Goal: Task Accomplishment & Management: Manage account settings

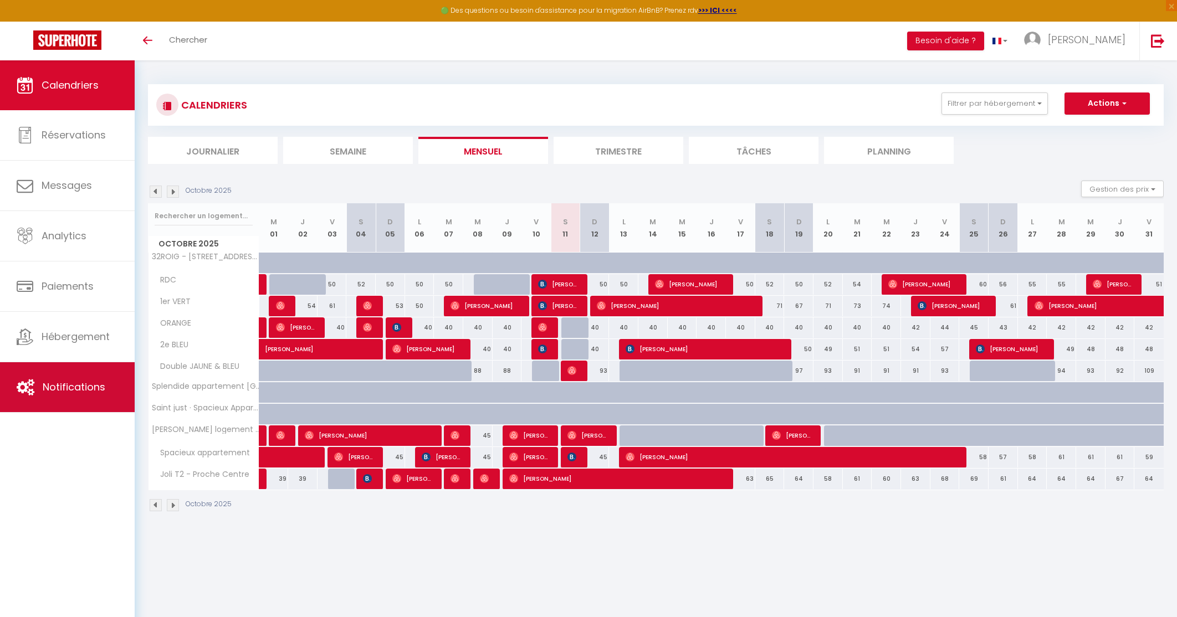
click at [55, 376] on link "Notifications" at bounding box center [67, 387] width 135 height 50
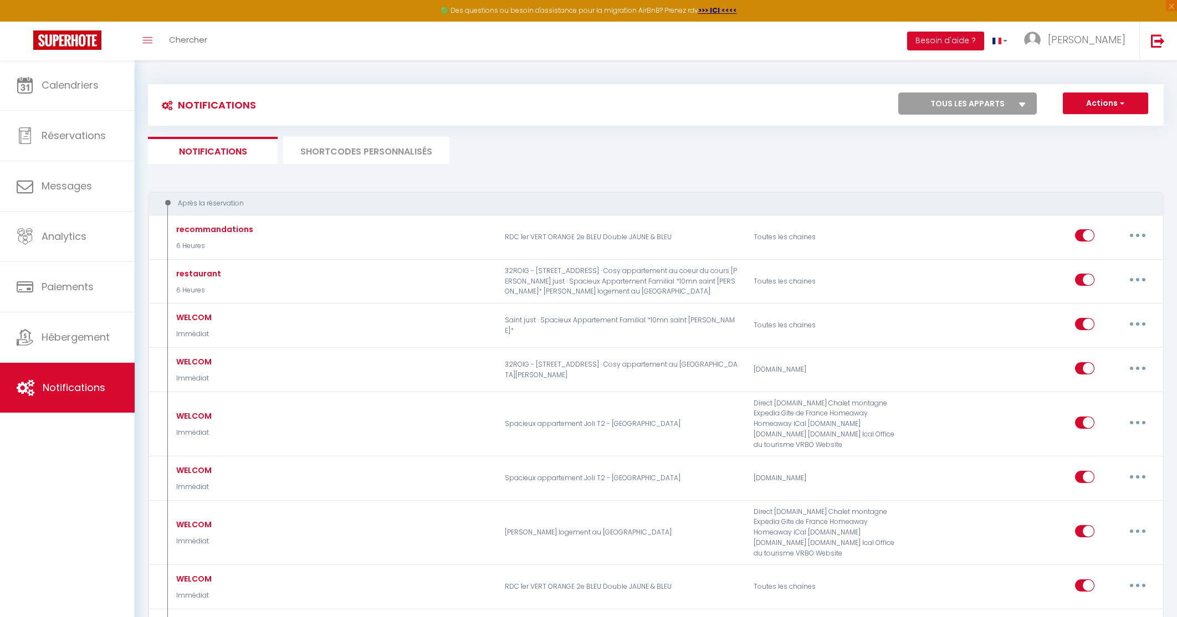
select select
checkbox input "false"
select select
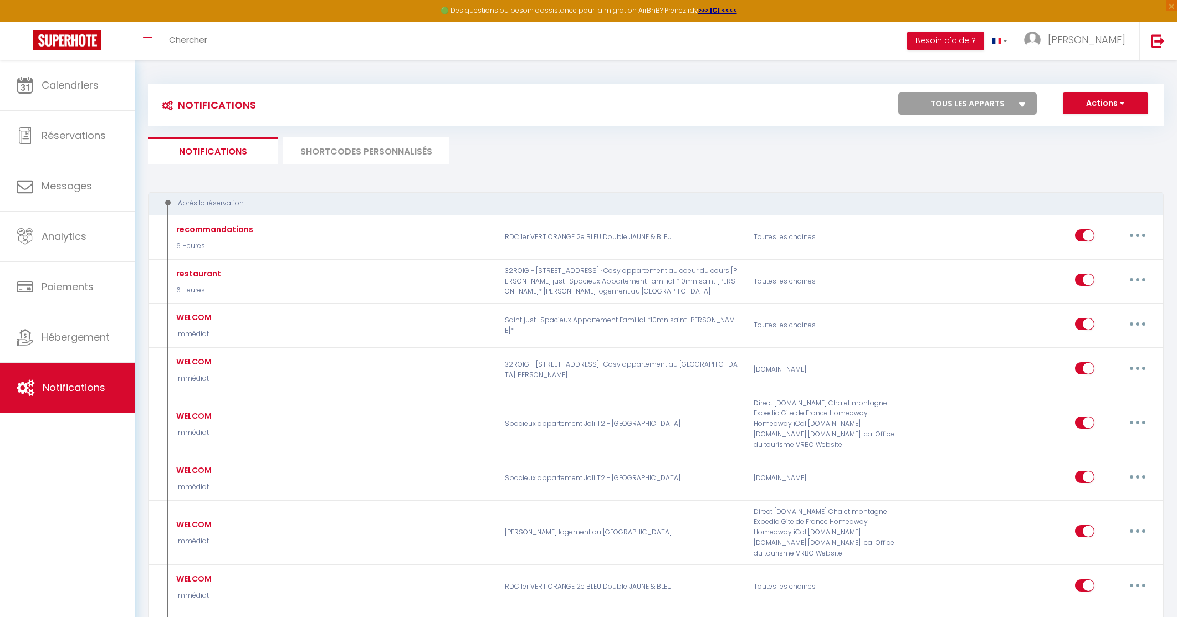
checkbox input "false"
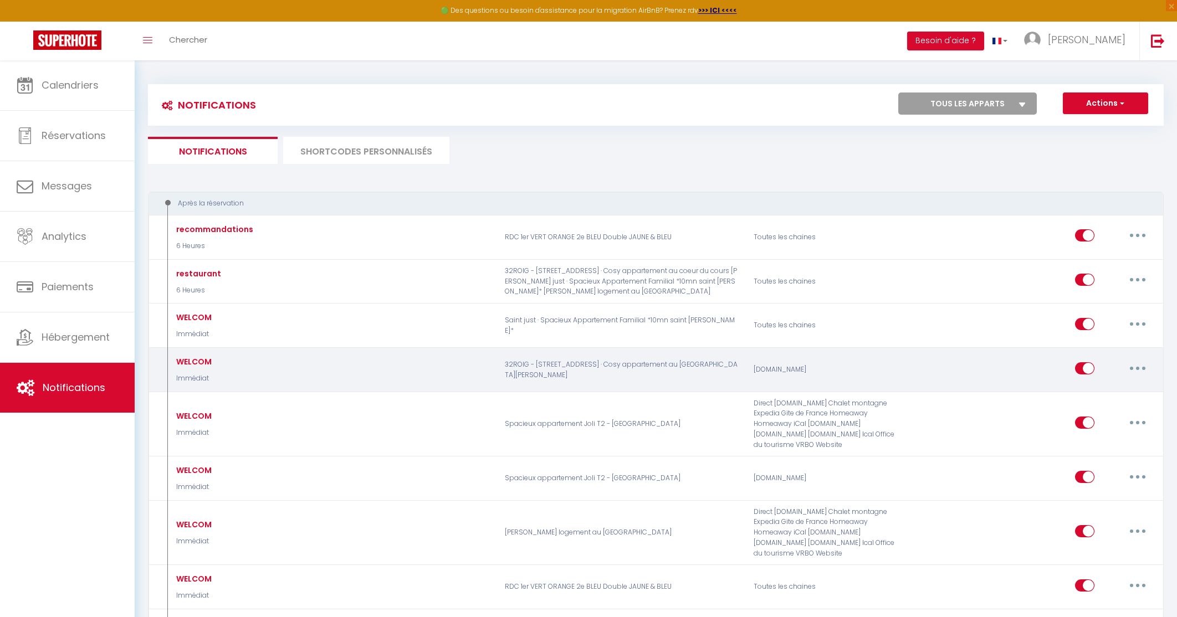
scroll to position [540, 0]
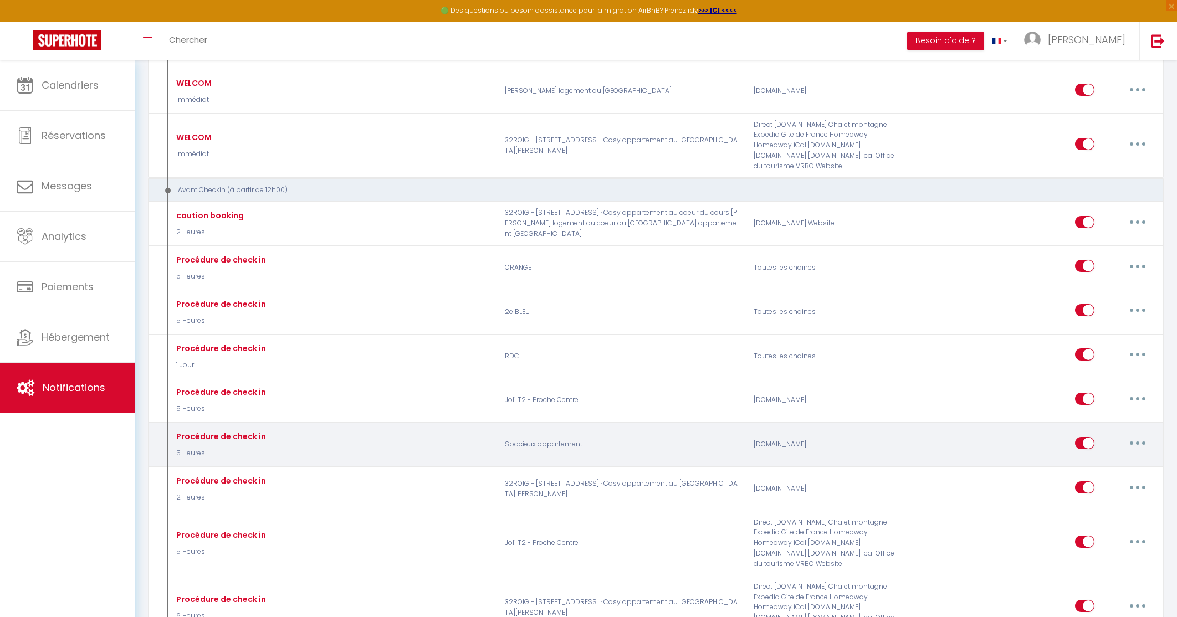
click at [1131, 435] on button "button" at bounding box center [1137, 444] width 31 height 18
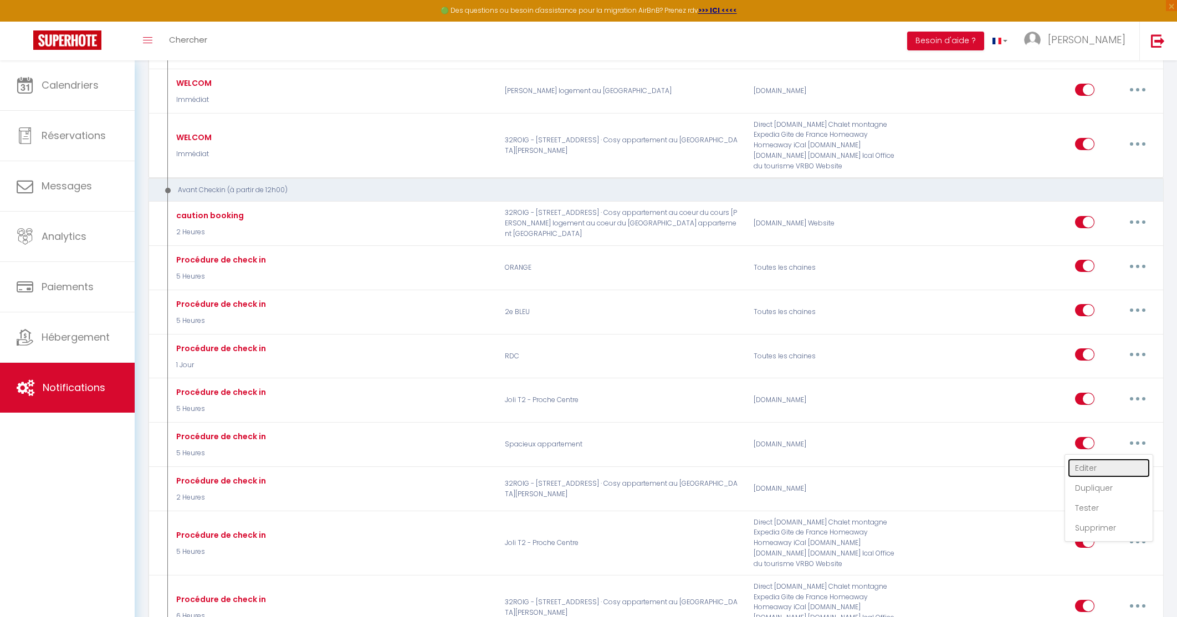
click at [1088, 459] on link "Editer" at bounding box center [1109, 468] width 82 height 19
type input "Procédure de check in"
select select "5 Heures"
select select "if_deposit_is_paid"
checkbox input "true"
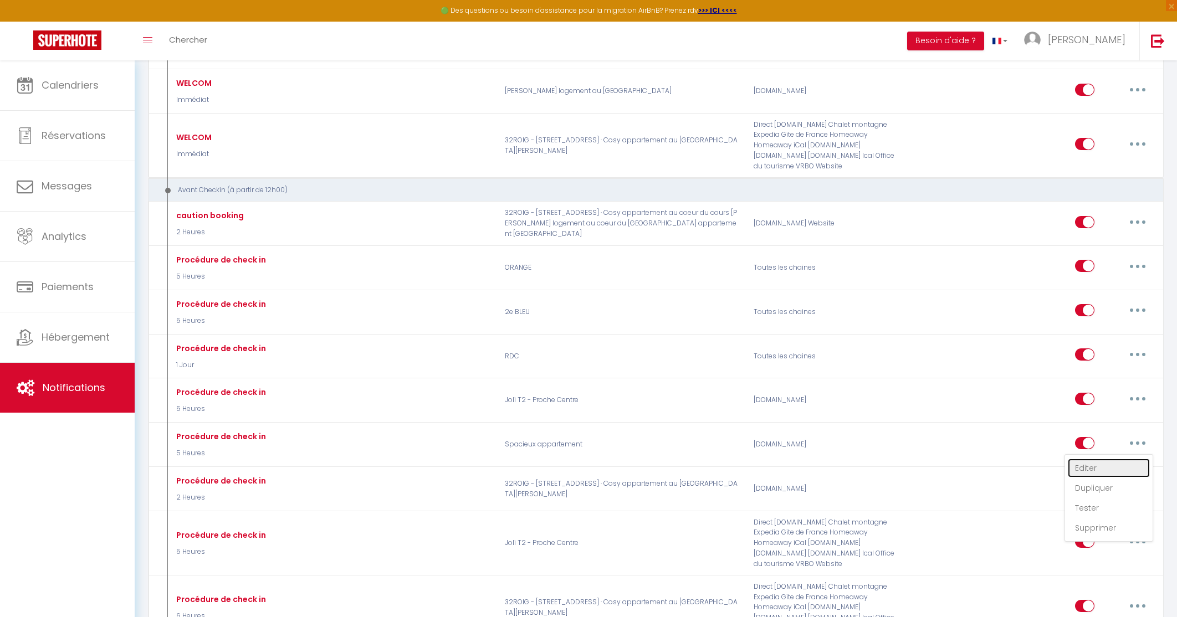
checkbox input "false"
radio input "true"
type input "Procédure pour le checkin - [RENTAL:NAME]"
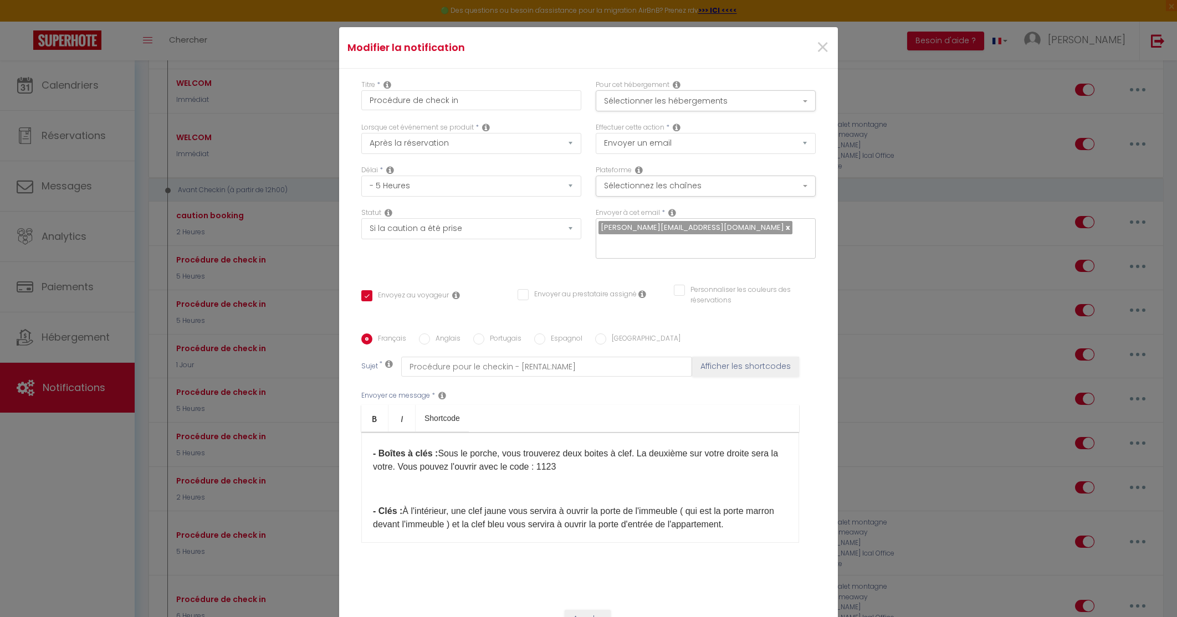
scroll to position [111, 0]
click at [570, 458] on p "- Boîtes à clés : Sous le porche, vous trouverez deux boites à clef. La deuxièm…" at bounding box center [580, 457] width 415 height 27
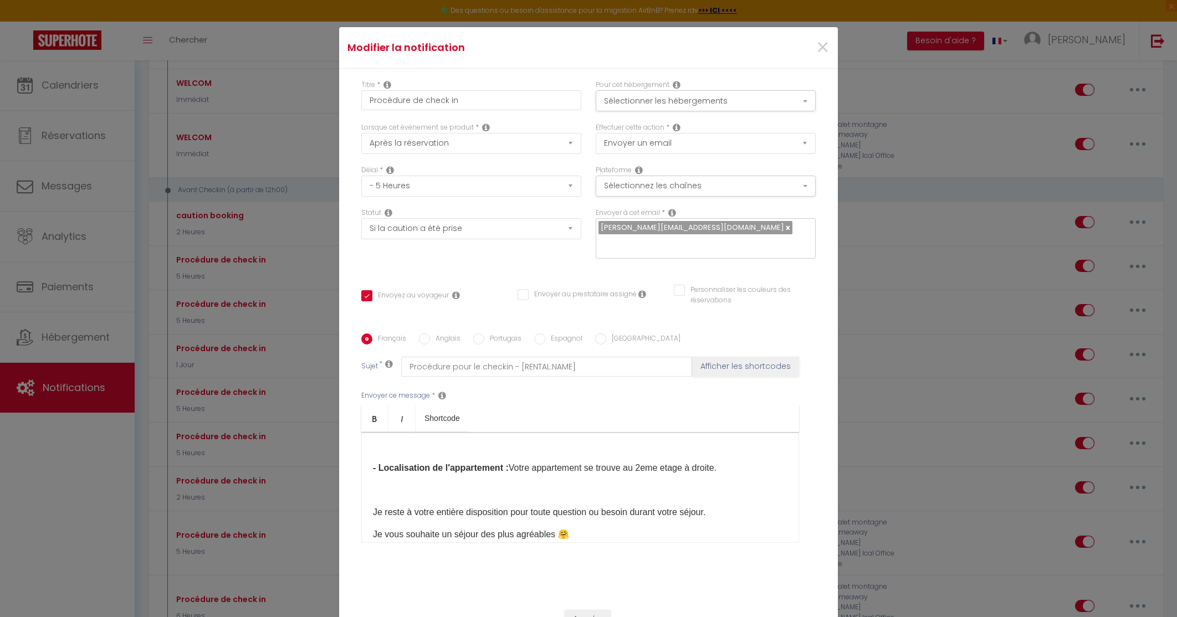
scroll to position [70, 0]
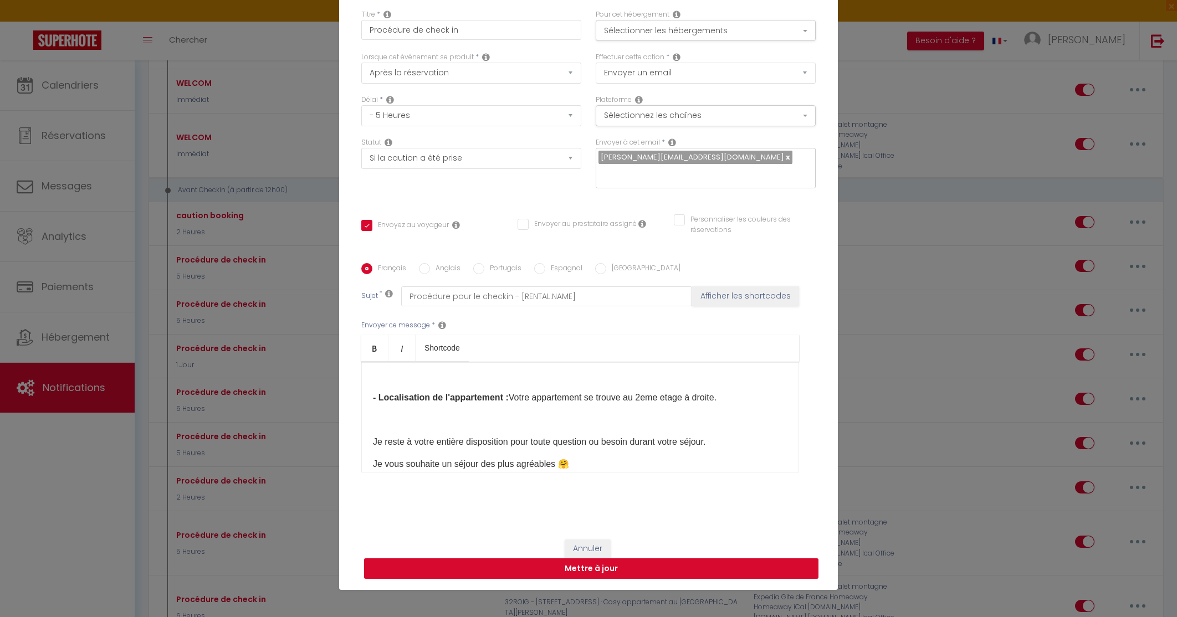
click at [596, 565] on button "Mettre à jour" at bounding box center [591, 569] width 454 height 21
checkbox input "true"
checkbox input "false"
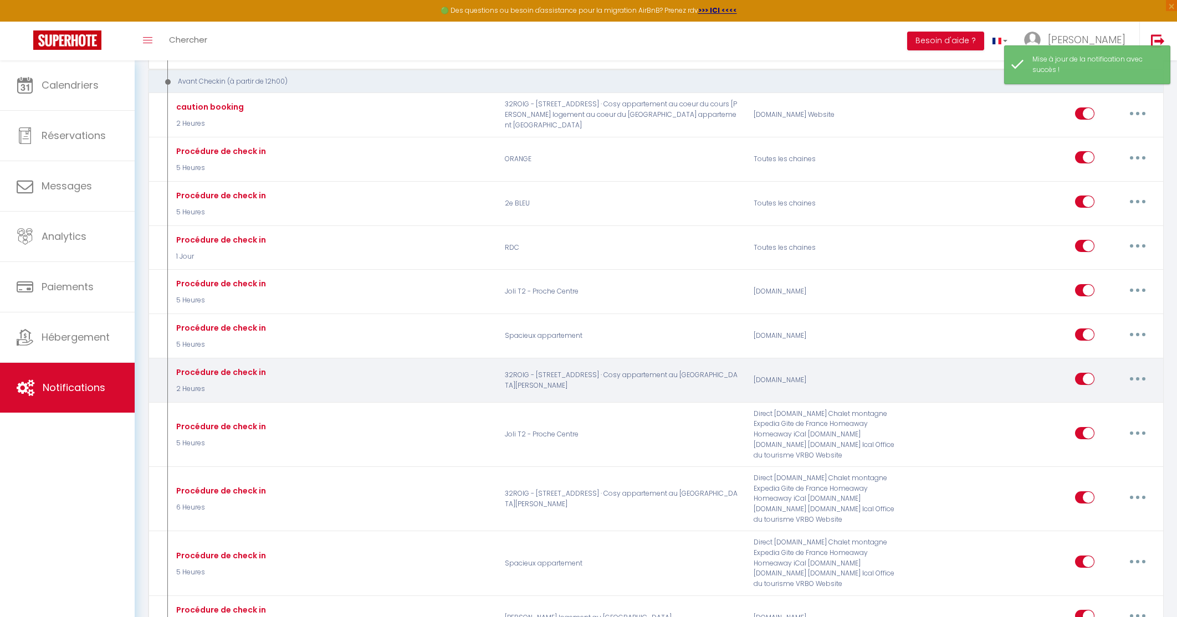
scroll to position [658, 0]
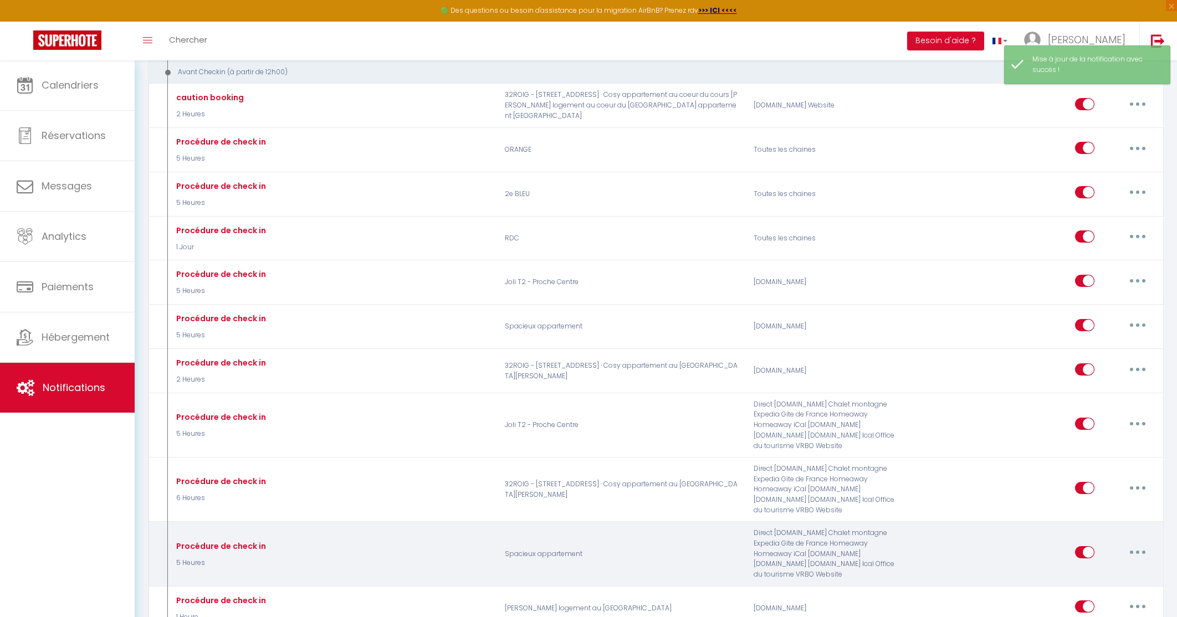
click at [1132, 544] on button "button" at bounding box center [1137, 553] width 31 height 18
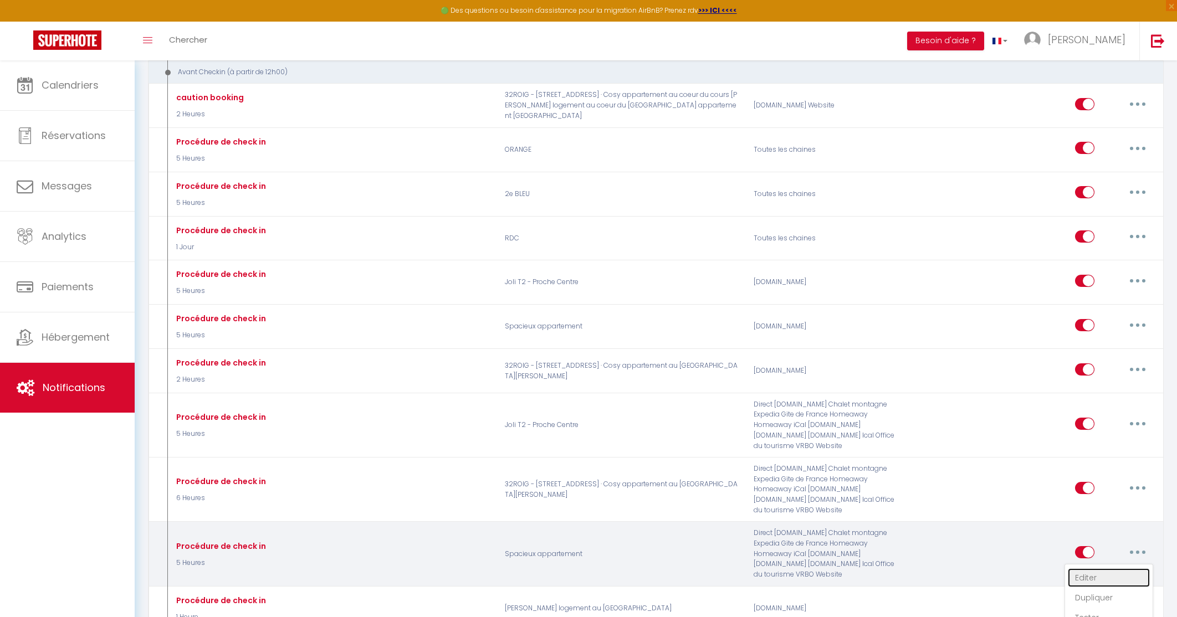
click at [1077, 569] on link "Editer" at bounding box center [1109, 578] width 82 height 19
type input "Procédure de check in"
select select "5 Heures"
select select "if_booking_is_paid"
checkbox input "true"
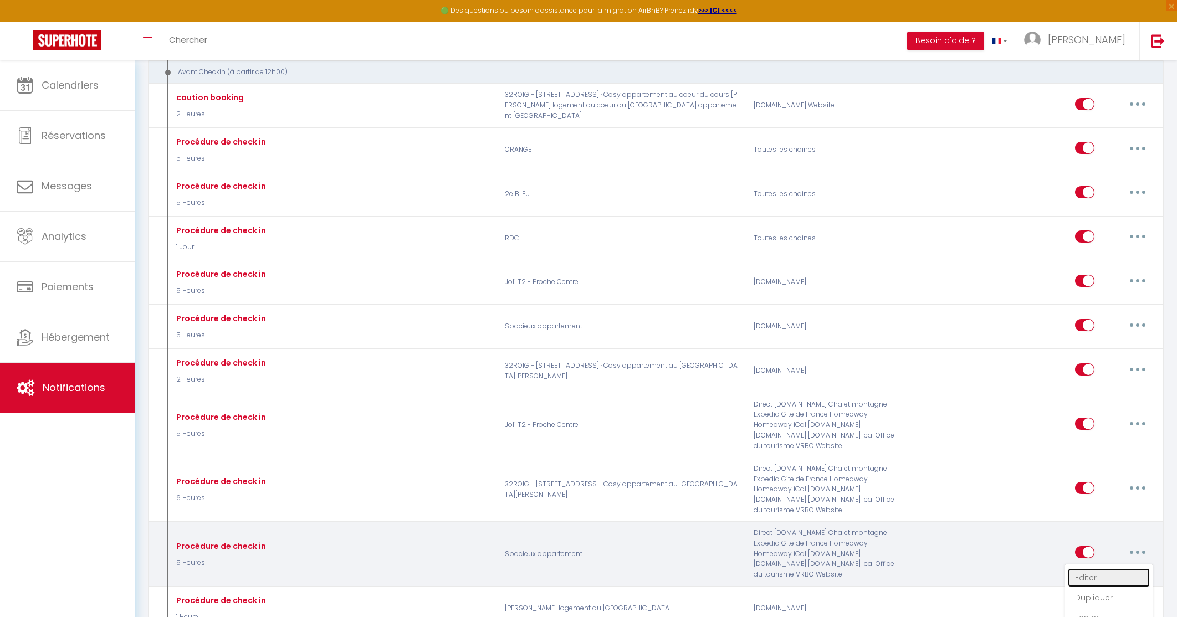
checkbox input "false"
radio input "true"
type input "Procédure pour le checkin - [RENTAL:NAME]"
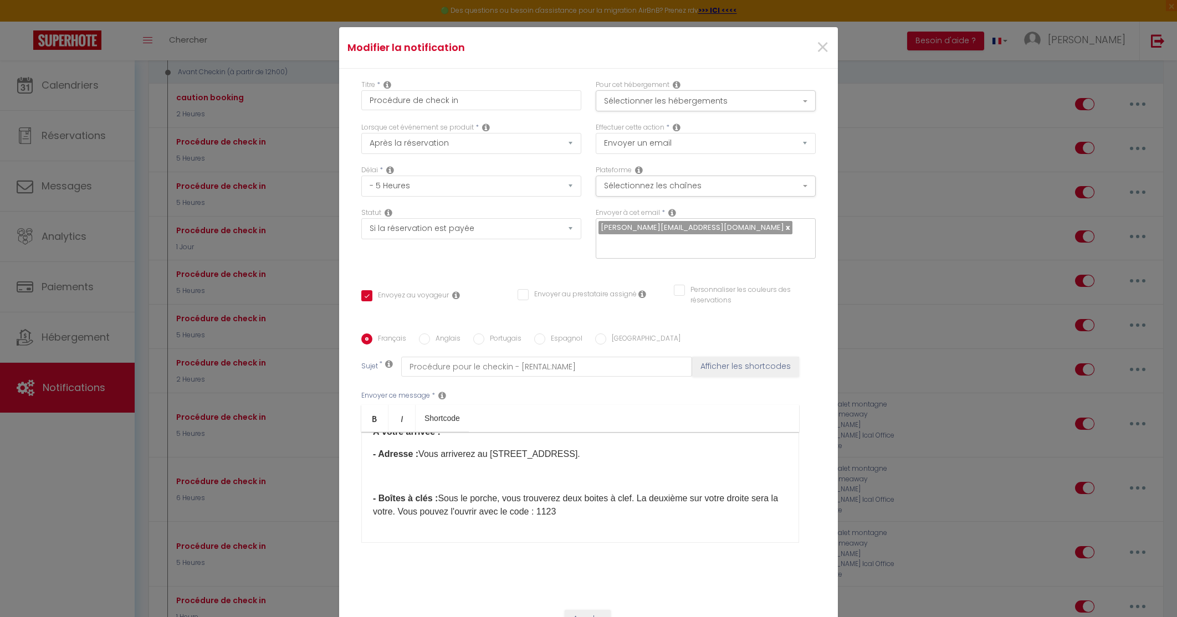
scroll to position [68, 0]
click at [569, 487] on p "- Boîtes à clés : Sous le porche, vous trouverez deux boites à clef. La deuxièm…" at bounding box center [580, 500] width 415 height 27
checkbox input "true"
checkbox input "false"
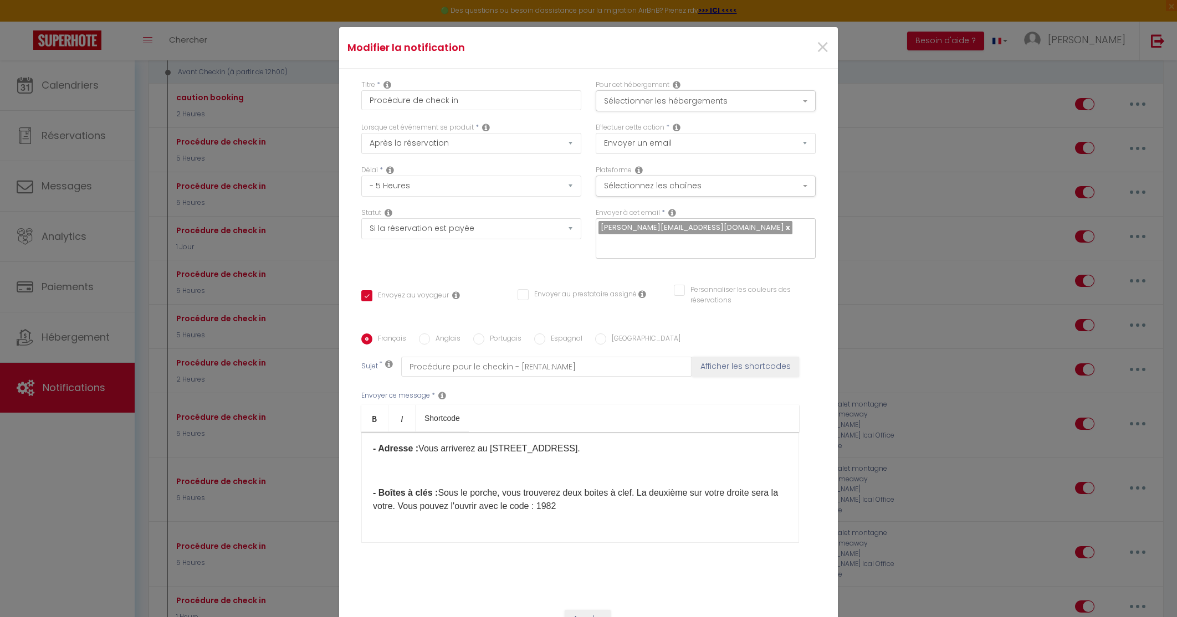
checkbox input "false"
